Goal: Information Seeking & Learning: Learn about a topic

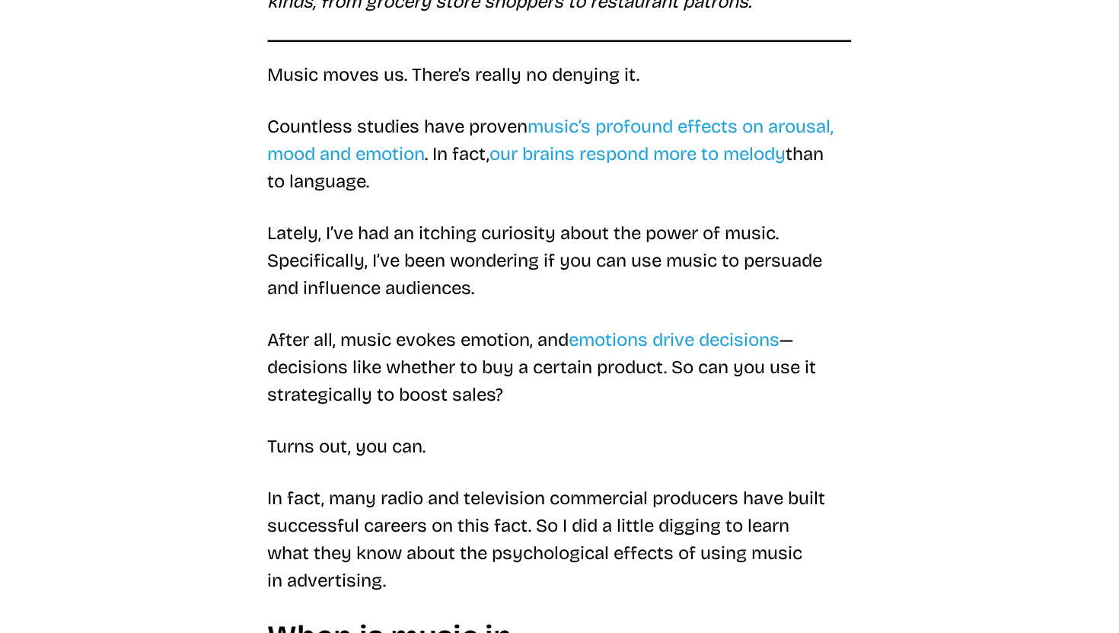
scroll to position [372, 0]
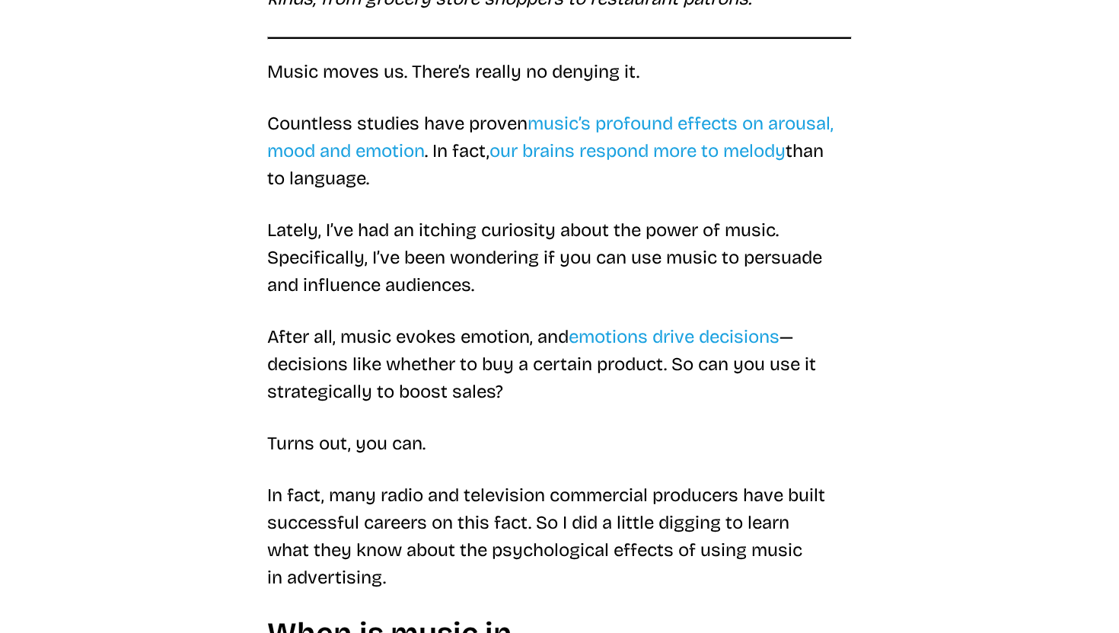
click at [348, 295] on p "Lately, I’ve had an itching curiosity about the power of music. Specifically, I…" at bounding box center [559, 257] width 585 height 82
click at [295, 262] on p "Lately, I’ve had an itching curiosity about the power of music. Specifically, I…" at bounding box center [559, 257] width 585 height 82
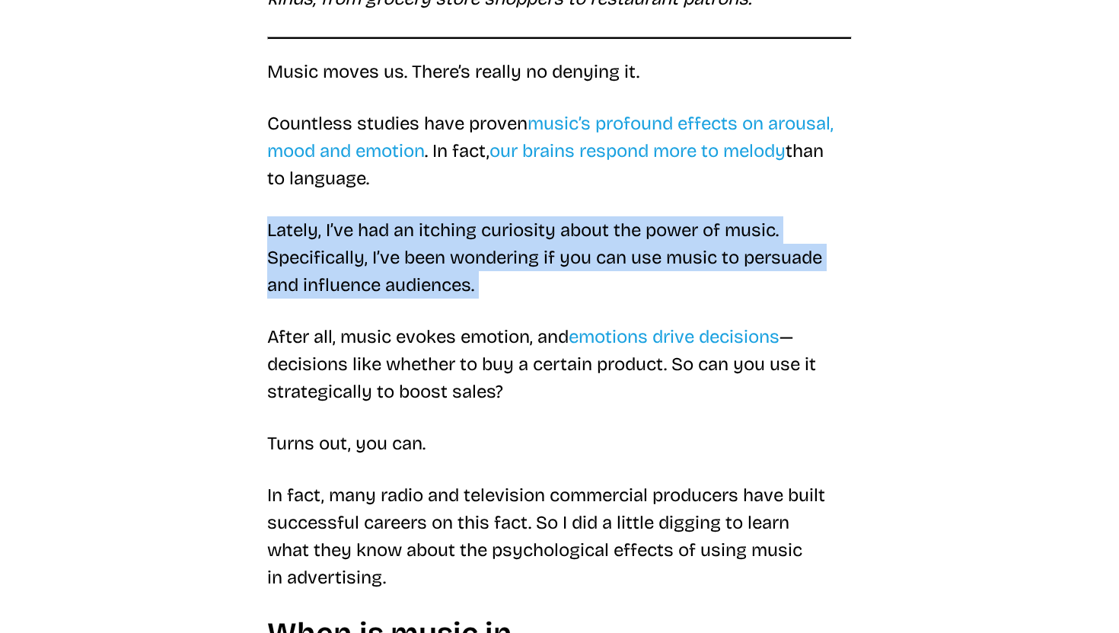
click at [295, 262] on p "Lately, I’ve had an itching curiosity about the power of music. Specifically, I…" at bounding box center [559, 257] width 585 height 82
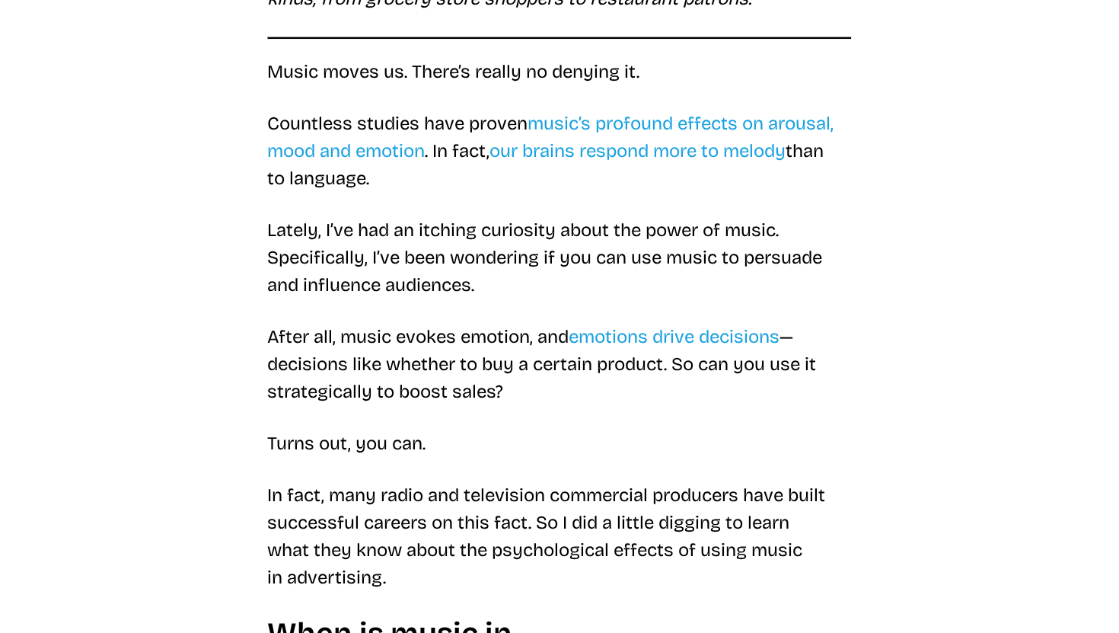
click at [354, 327] on p "After all, music evokes emotion, and emotions drive decisions — decisions like …" at bounding box center [559, 364] width 585 height 82
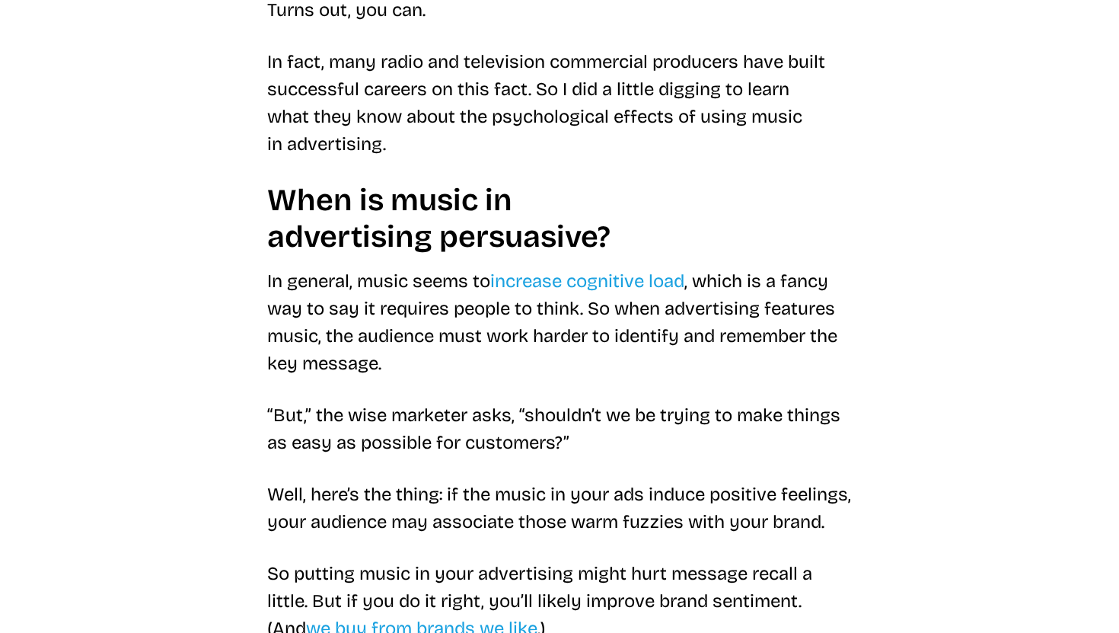
scroll to position [812, 0]
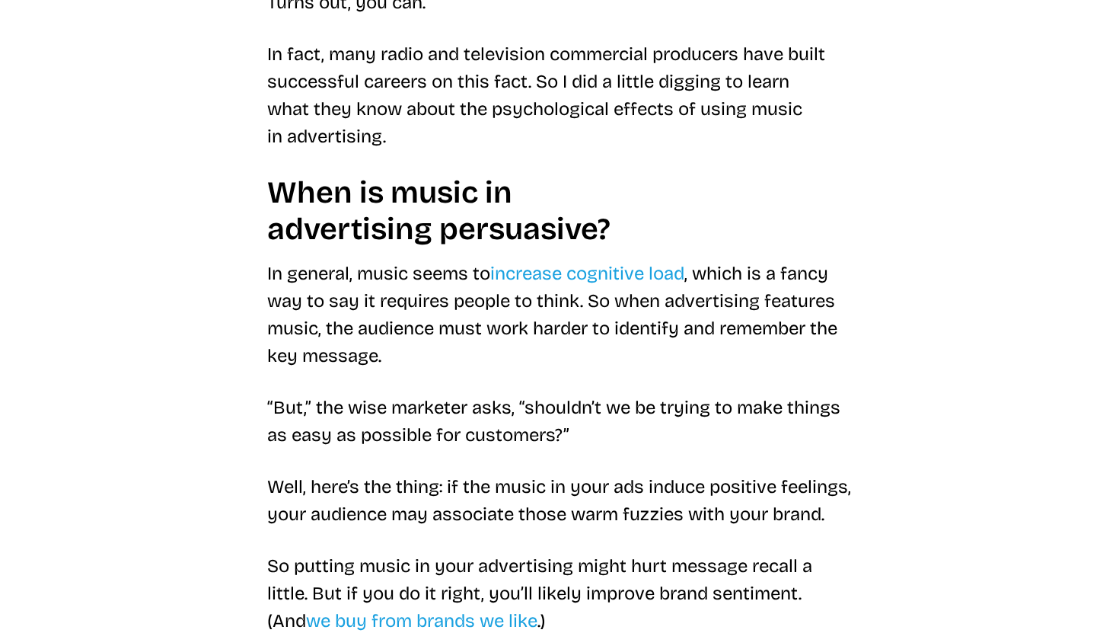
click at [646, 444] on p "“But,” the wise marketer asks, “shouldn’t we be trying to make things as easy a…" at bounding box center [559, 421] width 585 height 55
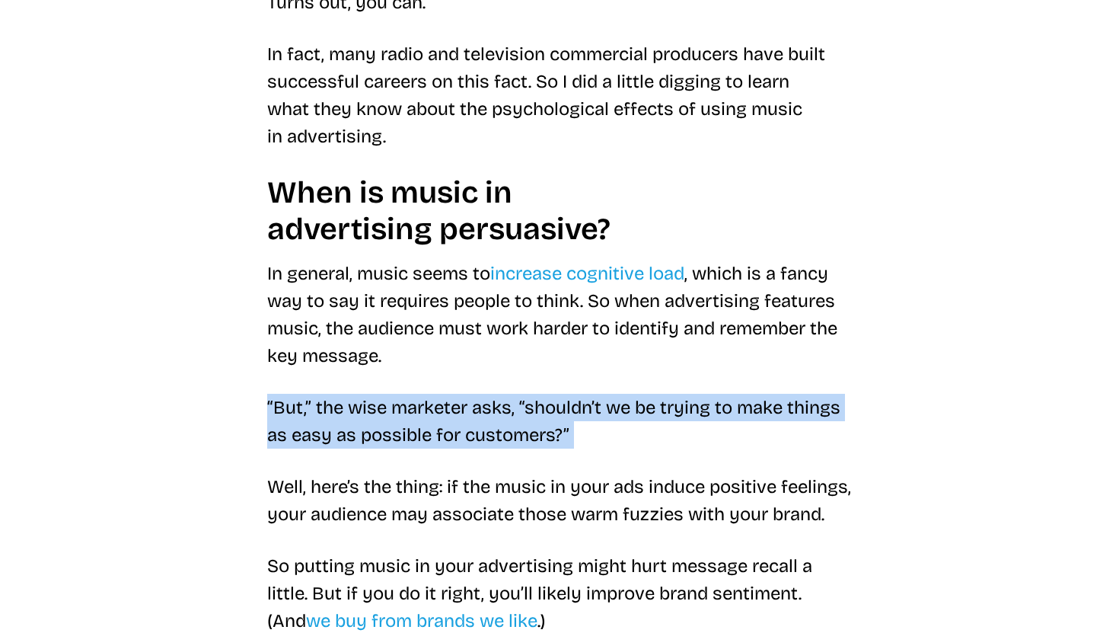
click at [694, 441] on p "“But,” the wise marketer asks, “shouldn’t we be trying to make things as easy a…" at bounding box center [559, 421] width 585 height 55
click at [742, 439] on p "“But,” the wise marketer asks, “shouldn’t we be trying to make things as easy a…" at bounding box center [559, 421] width 585 height 55
click at [790, 435] on p "“But,” the wise marketer asks, “shouldn’t we be trying to make things as easy a…" at bounding box center [559, 421] width 585 height 55
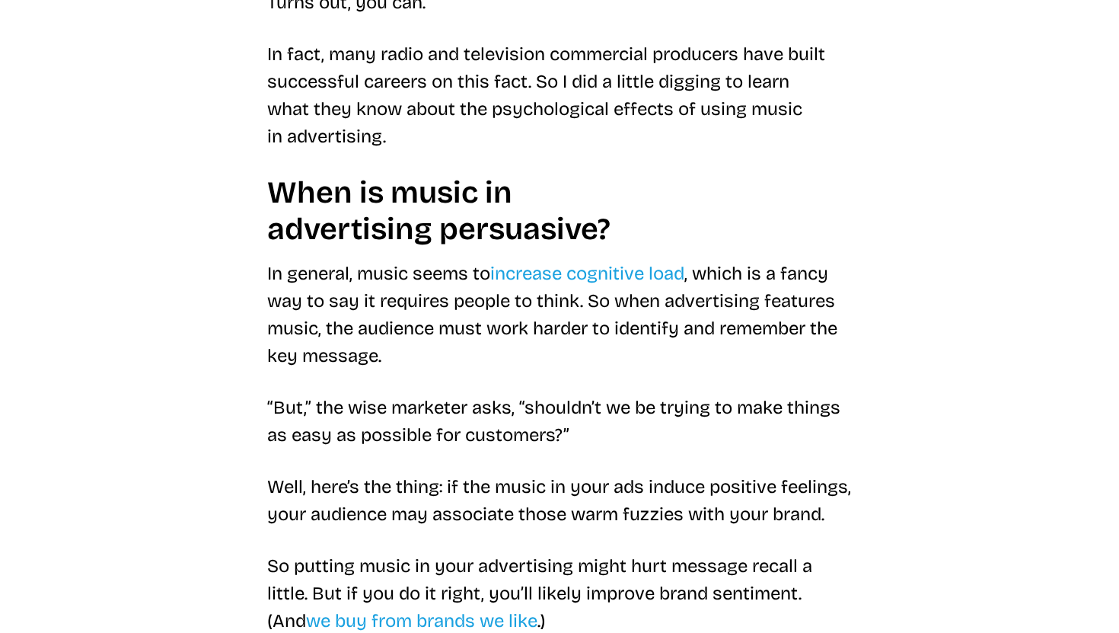
click at [467, 347] on p "In general, music seems to increase cognitive load , which is a fancy way to sa…" at bounding box center [559, 315] width 585 height 110
click at [336, 299] on p "In general, music seems to increase cognitive load , which is a fancy way to sa…" at bounding box center [559, 315] width 585 height 110
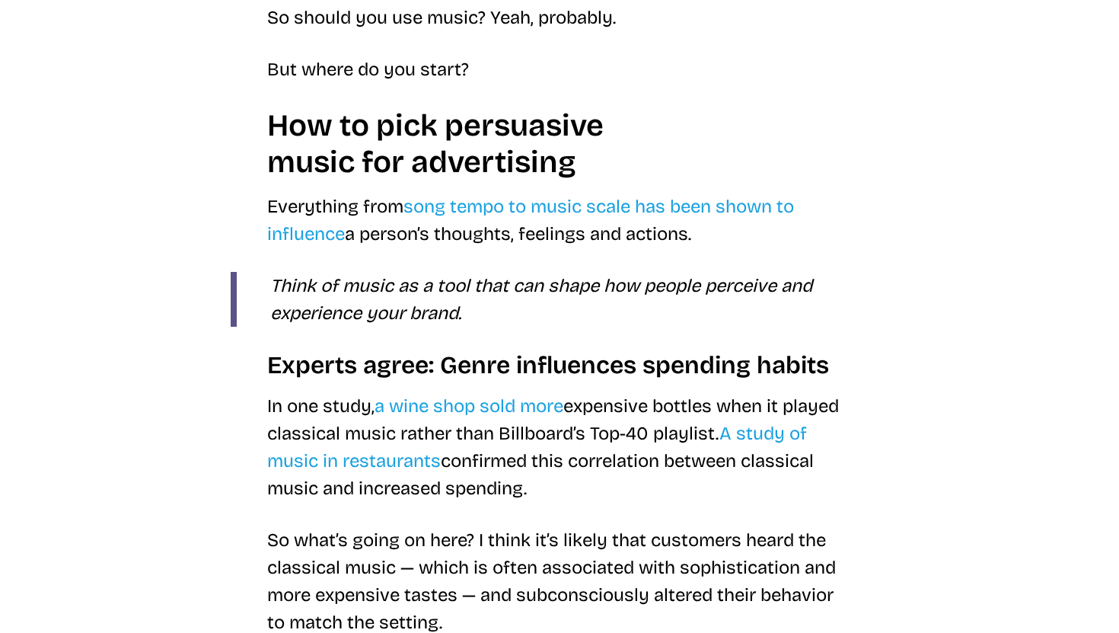
scroll to position [1792, 0]
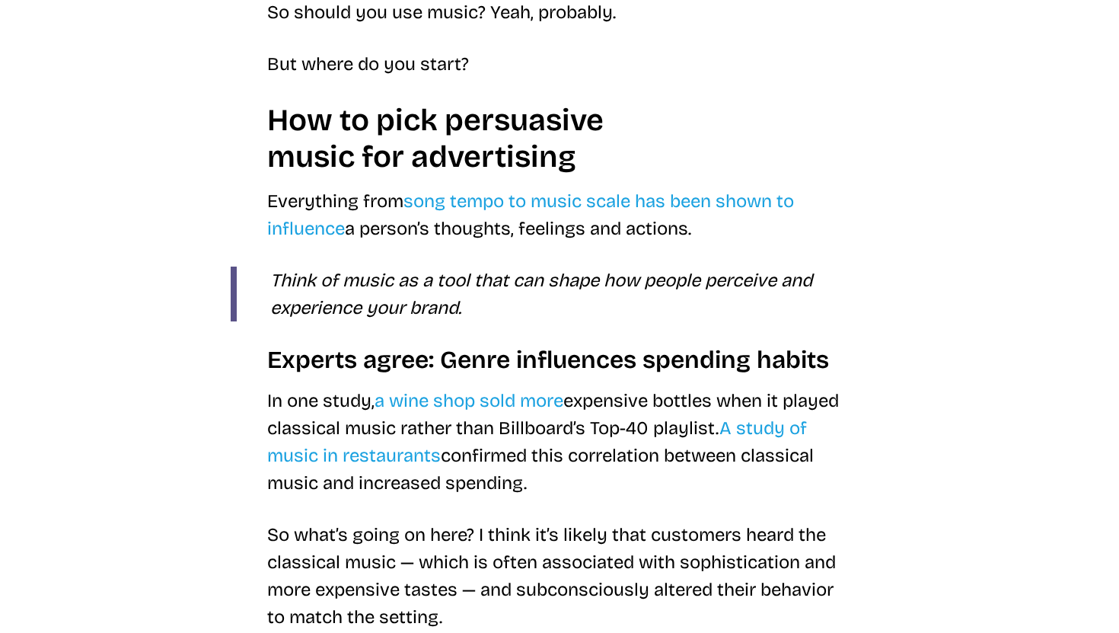
click at [199, 483] on article "Music in Advertising: How Is Music Used to Persuade? Discover how music in adve…" at bounding box center [559, 102] width 731 height 3582
click at [692, 448] on p "In one study, a wine shop sold more expensive bottles when it played classical …" at bounding box center [559, 442] width 585 height 110
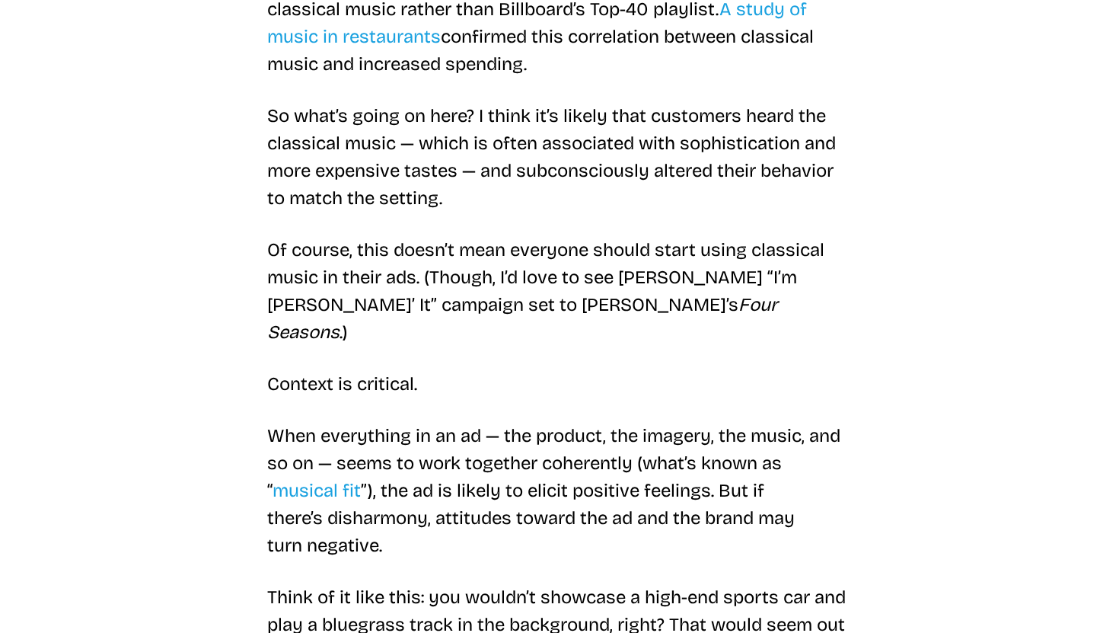
scroll to position [2278, 0]
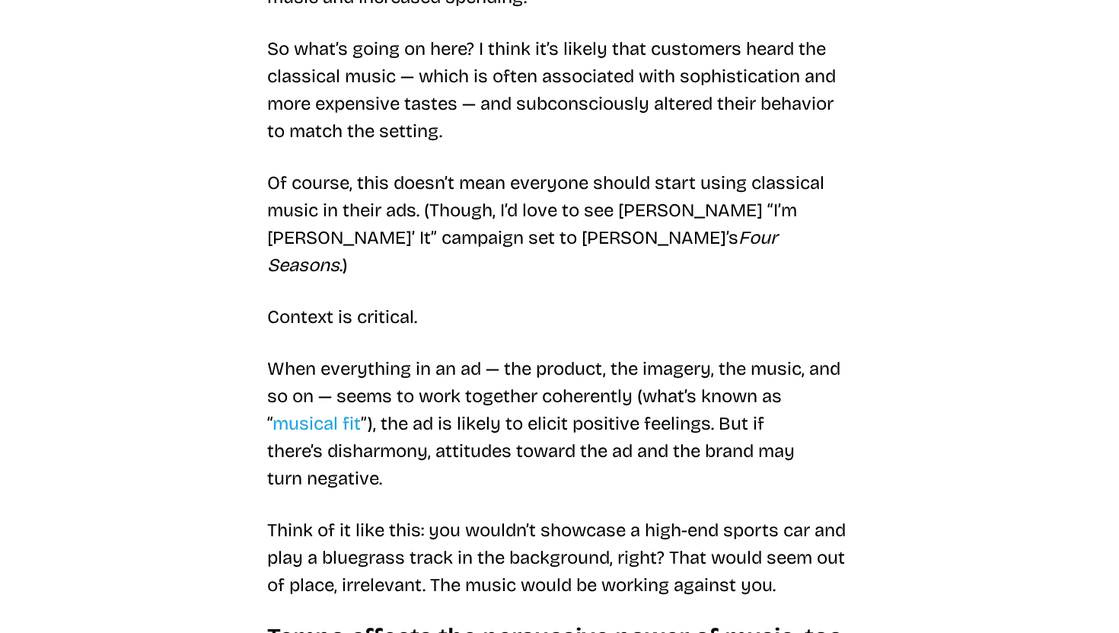
click at [850, 305] on p "Context is critical." at bounding box center [559, 316] width 585 height 27
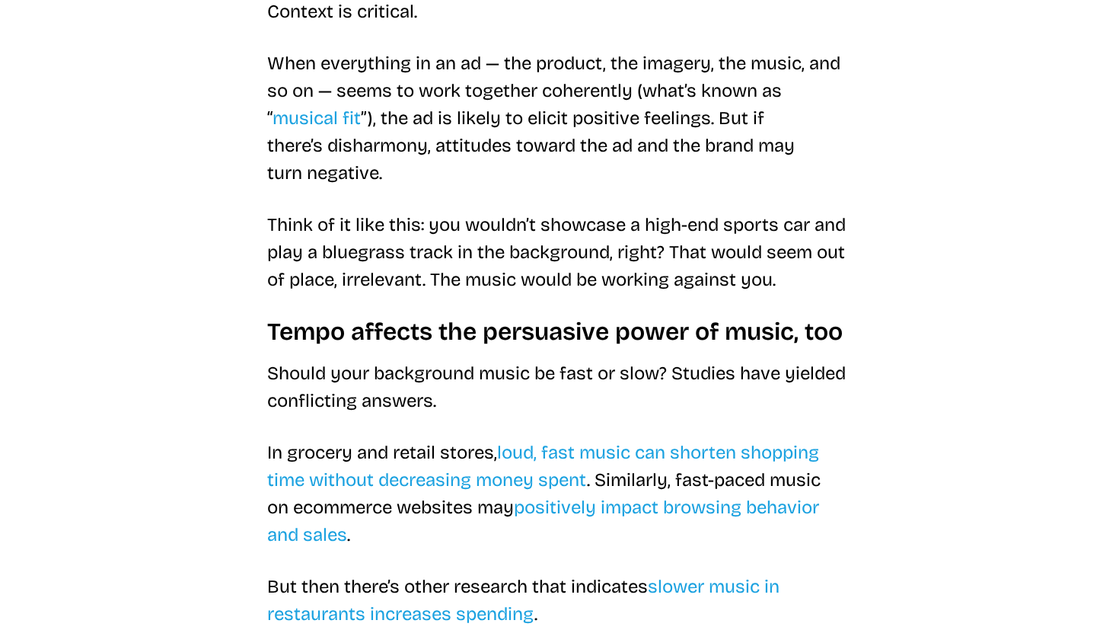
scroll to position [2585, 0]
